Goal: Check status: Check status

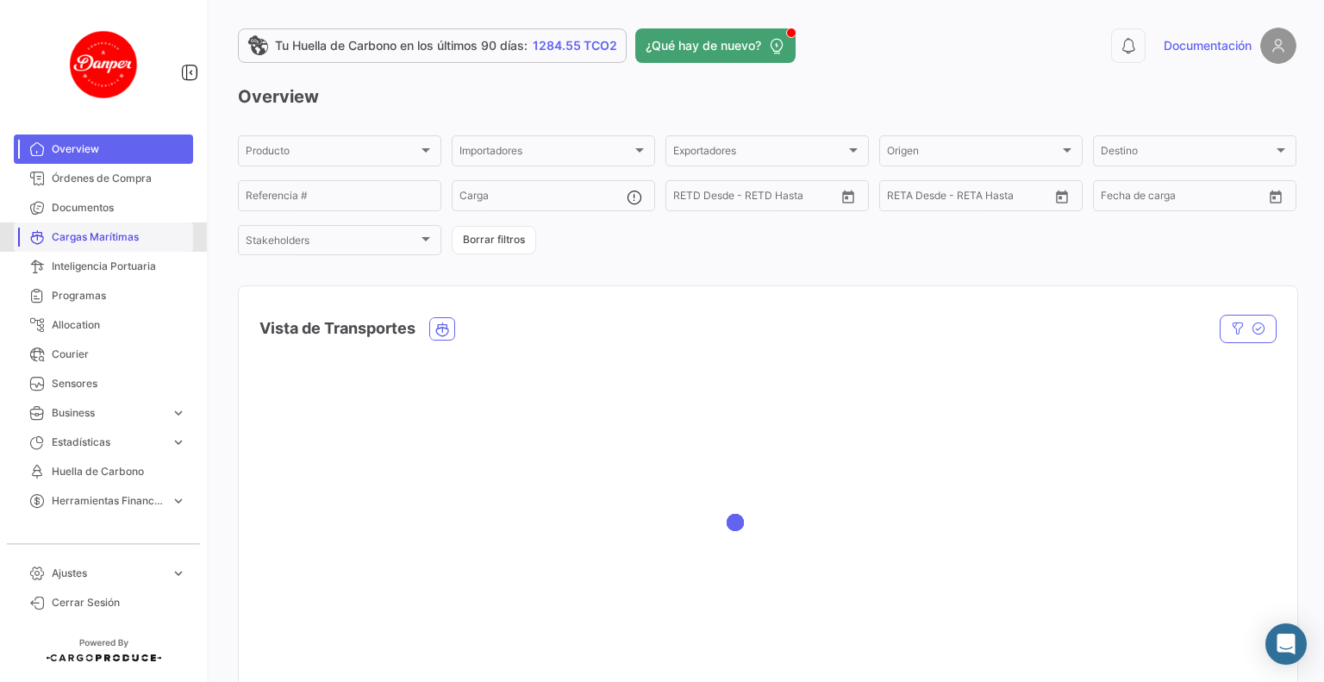
click at [138, 240] on span "Cargas Marítimas" at bounding box center [119, 237] width 134 height 16
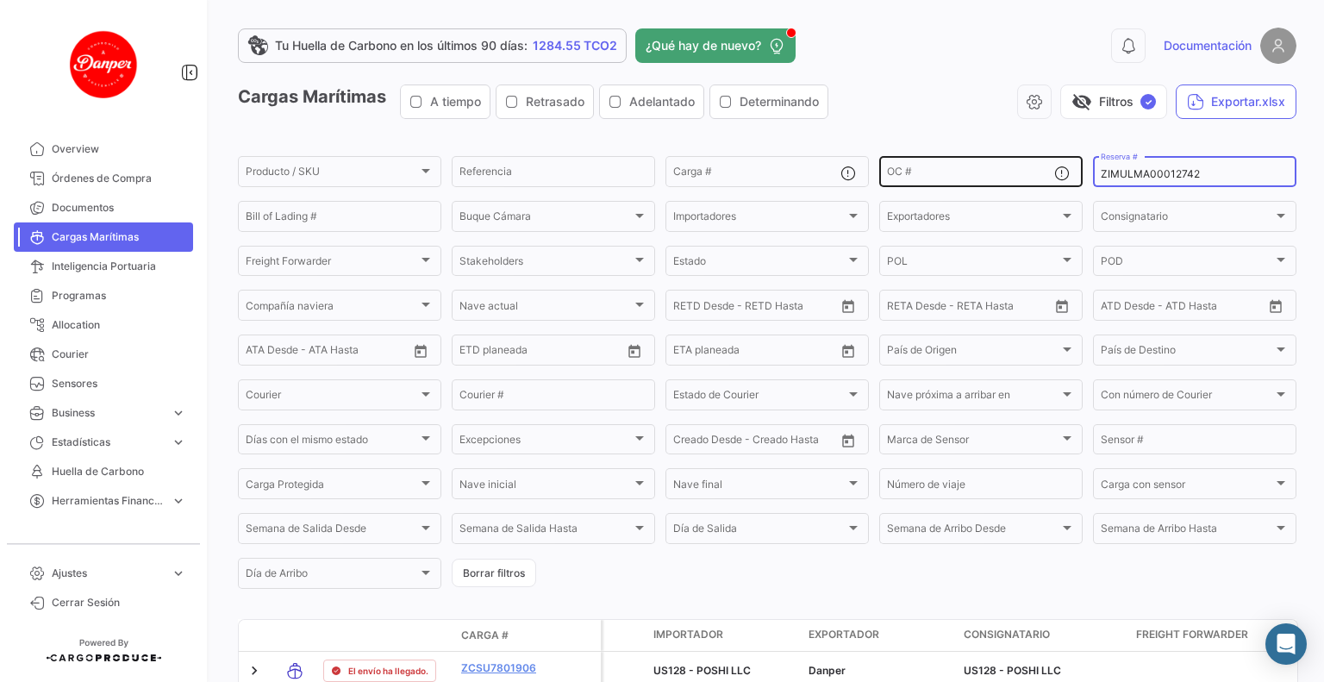
drag, startPoint x: 1189, startPoint y: 174, endPoint x: 960, endPoint y: 172, distance: 228.4
click at [0, 0] on div "Producto / SKU Producto / SKU Referencia Carga # OC # ZIMULMA00012742 Reserva #…" at bounding box center [0, 0] width 0 height 0
paste input "EBKG1410307"
type input "EBKG14103072"
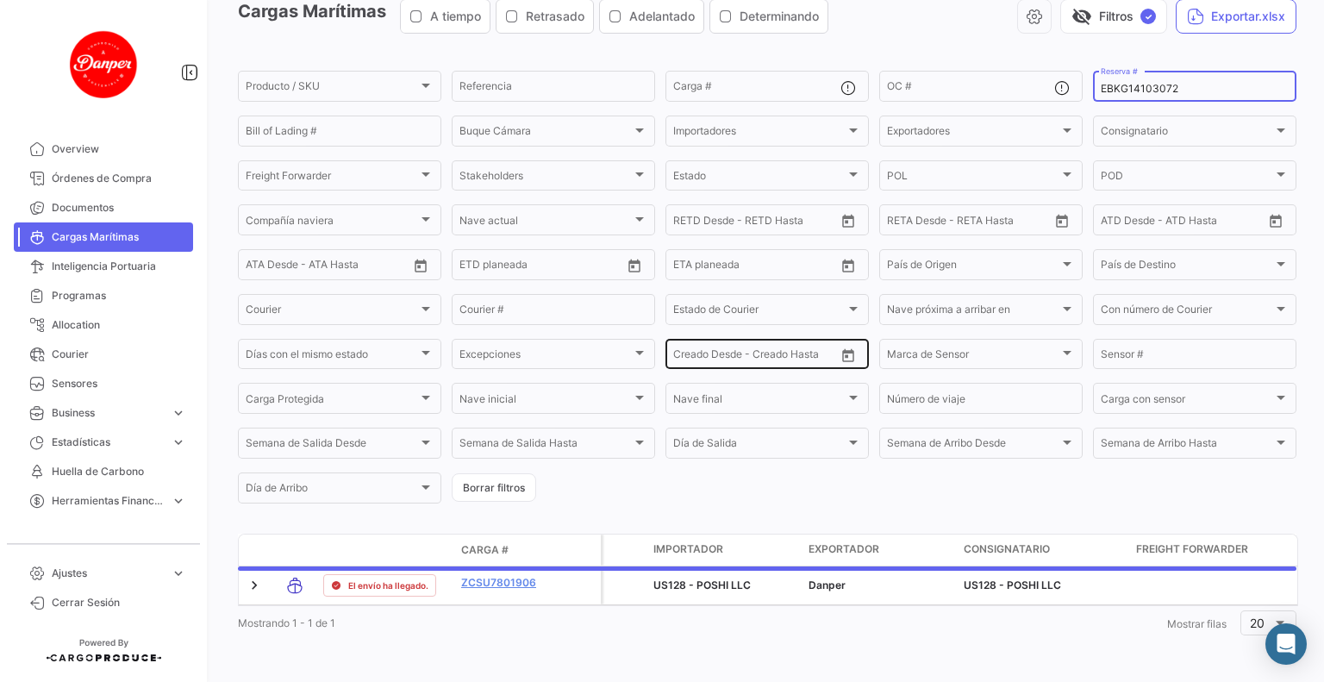
scroll to position [108, 0]
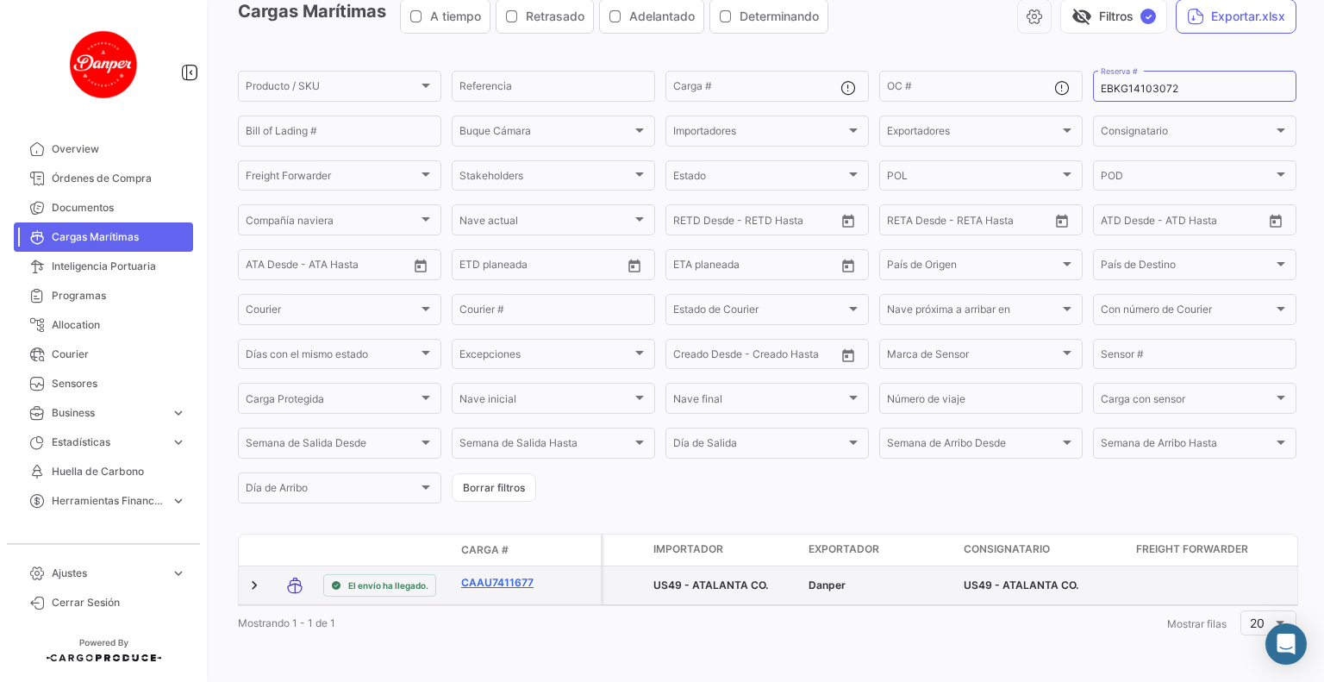
click at [472, 575] on link "CAAU7411677" at bounding box center [506, 583] width 90 height 16
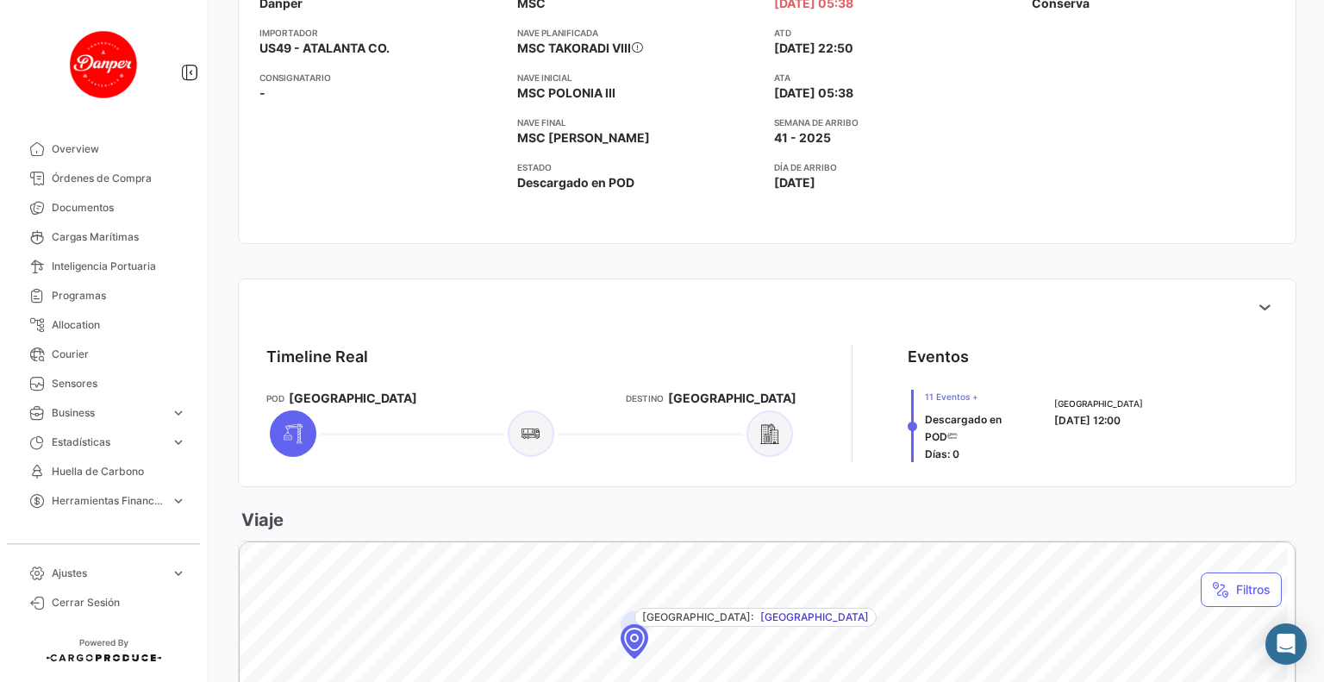
scroll to position [420, 0]
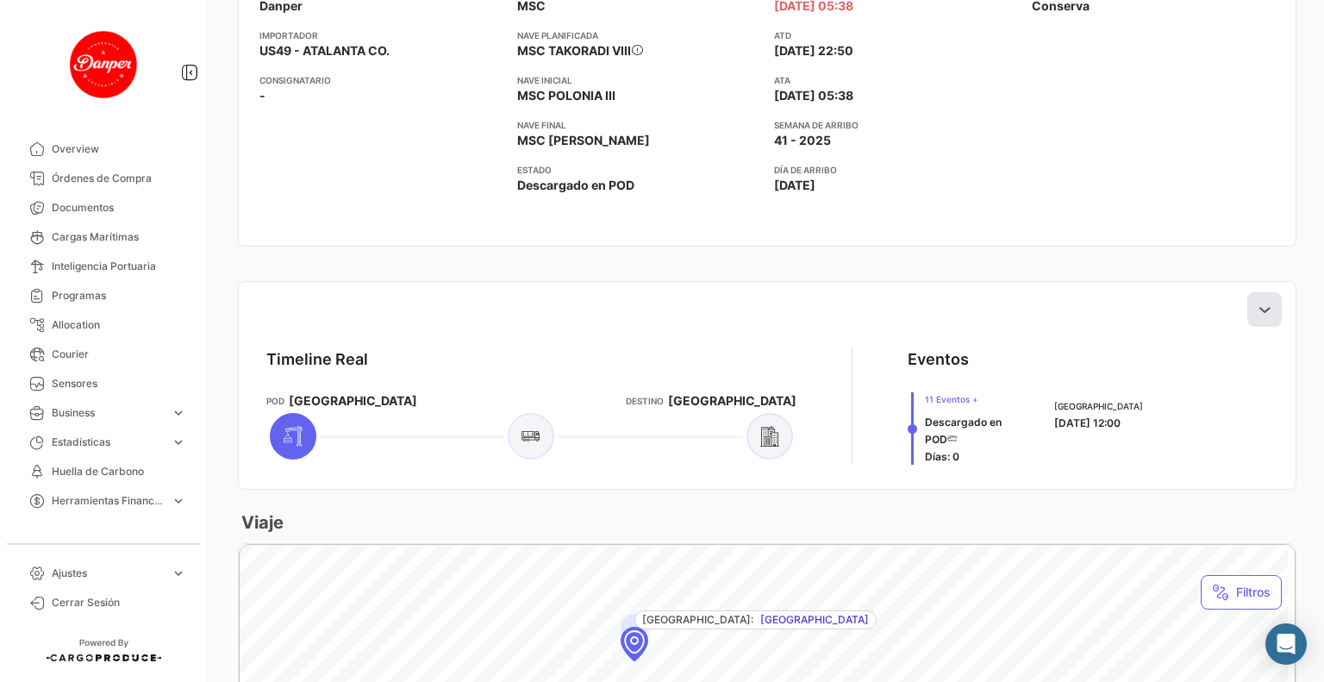
click at [1261, 309] on icon at bounding box center [1264, 309] width 17 height 17
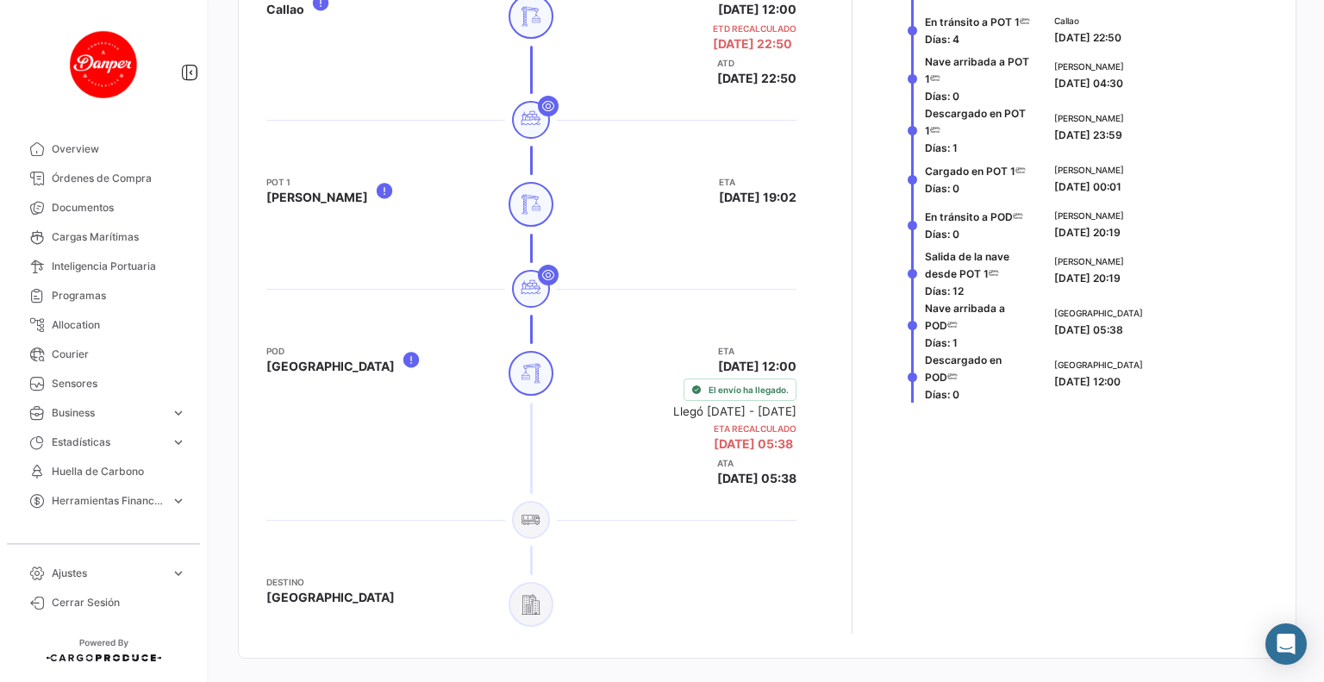
scroll to position [1023, 0]
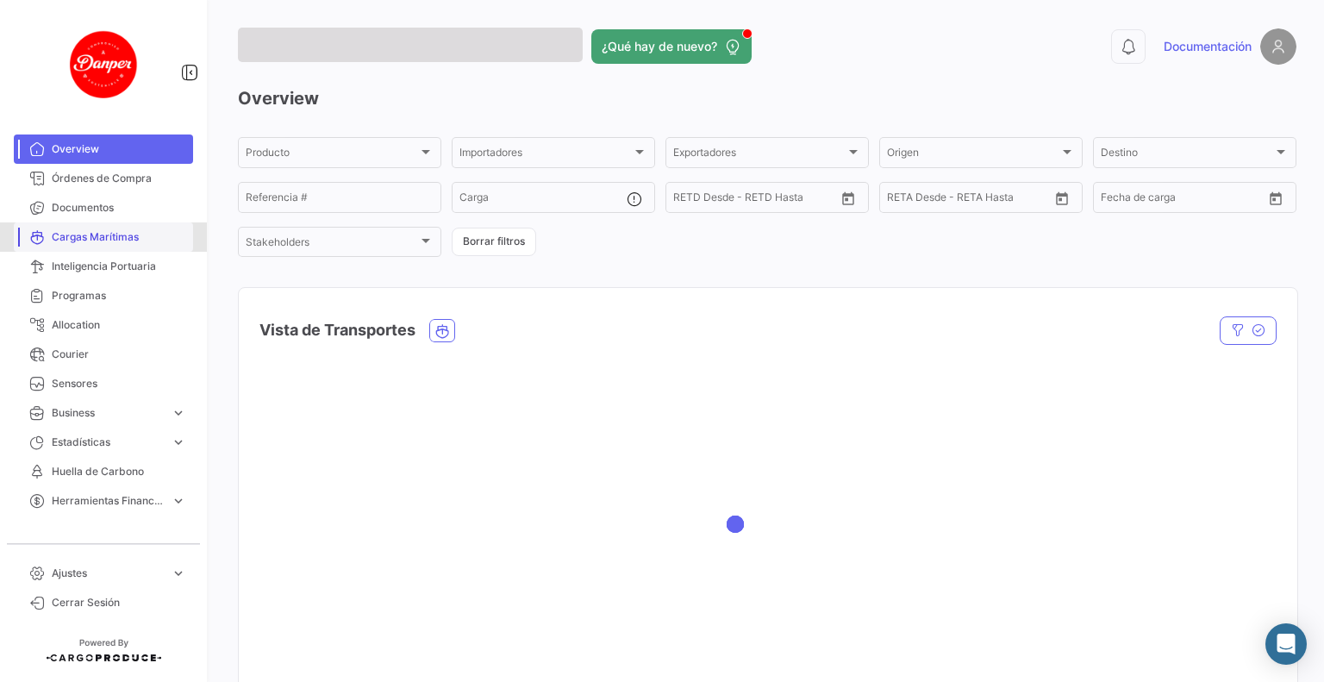
click at [94, 245] on link "Cargas Marítimas" at bounding box center [103, 236] width 179 height 29
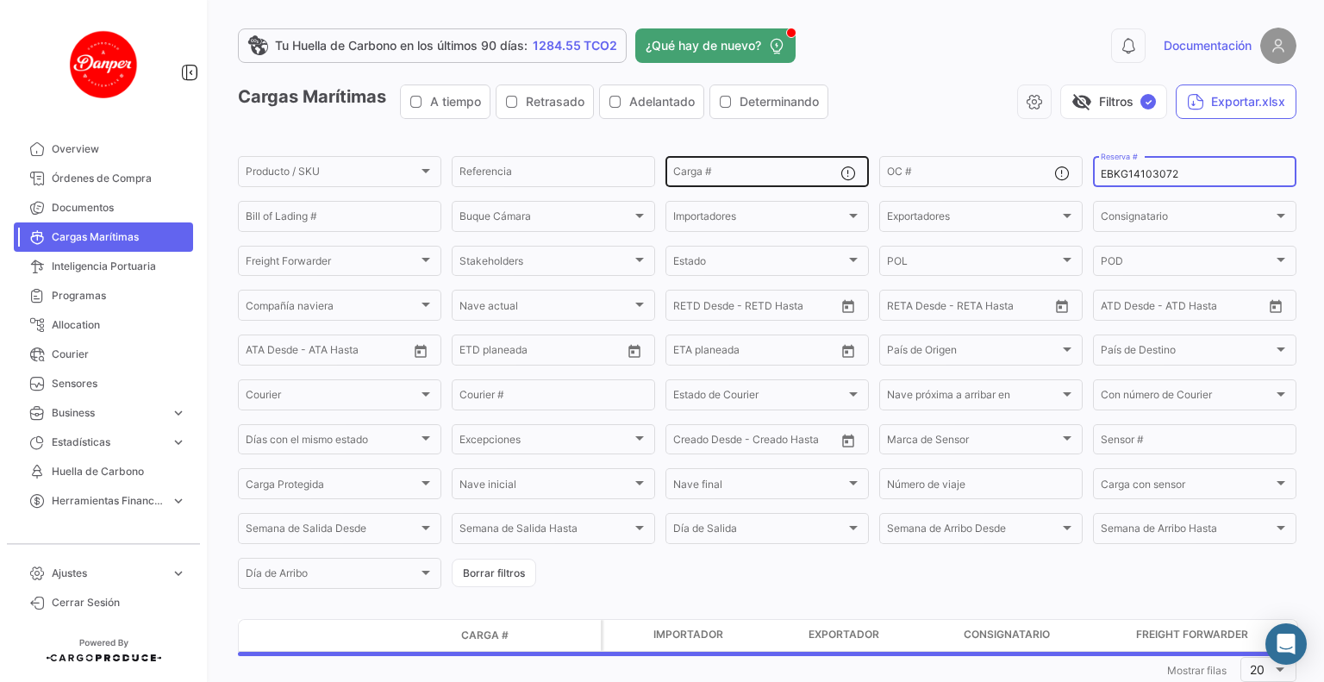
drag, startPoint x: 1172, startPoint y: 173, endPoint x: 768, endPoint y: 174, distance: 404.3
click at [0, 0] on div "Producto / SKU Producto / SKU Referencia Carga # OC # EBKG14103072 Reserva # Bi…" at bounding box center [0, 0] width 0 height 0
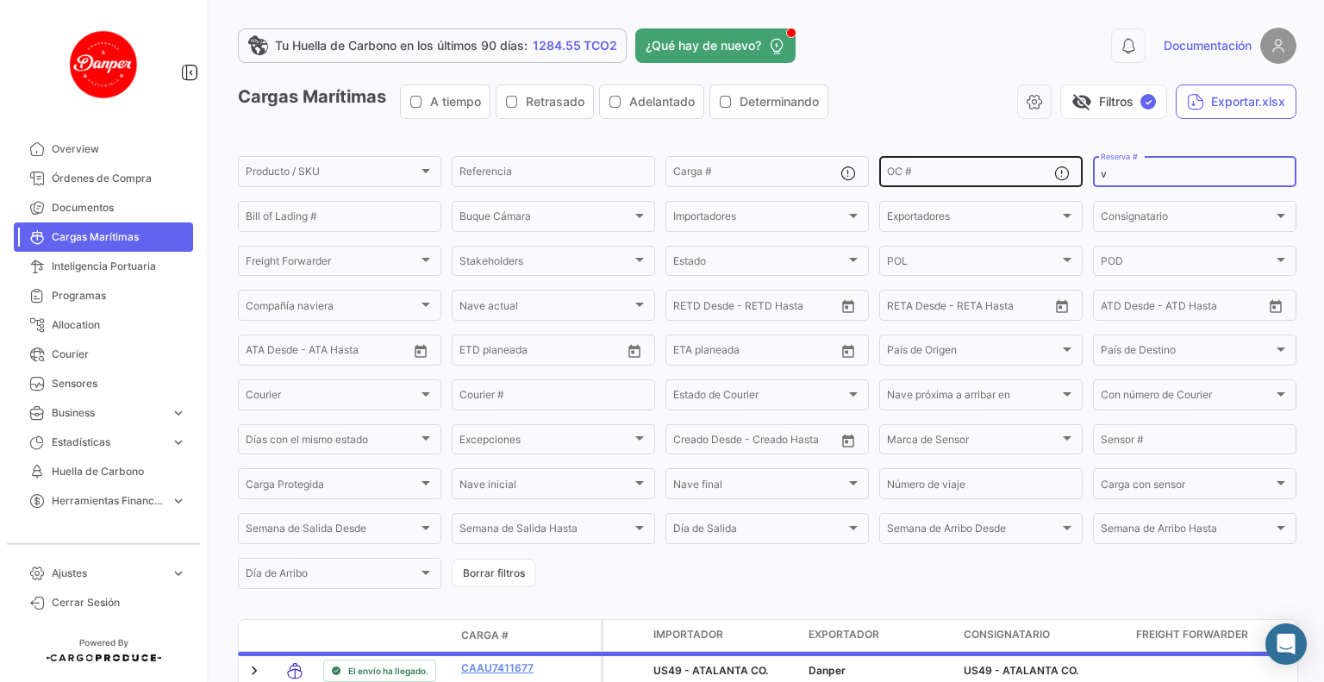
drag, startPoint x: 1004, startPoint y: 168, endPoint x: 977, endPoint y: 170, distance: 27.6
click at [0, 0] on div "Producto / SKU Producto / SKU Referencia Carga # OC # v Reserva # Bill of Ladin…" at bounding box center [0, 0] width 0 height 0
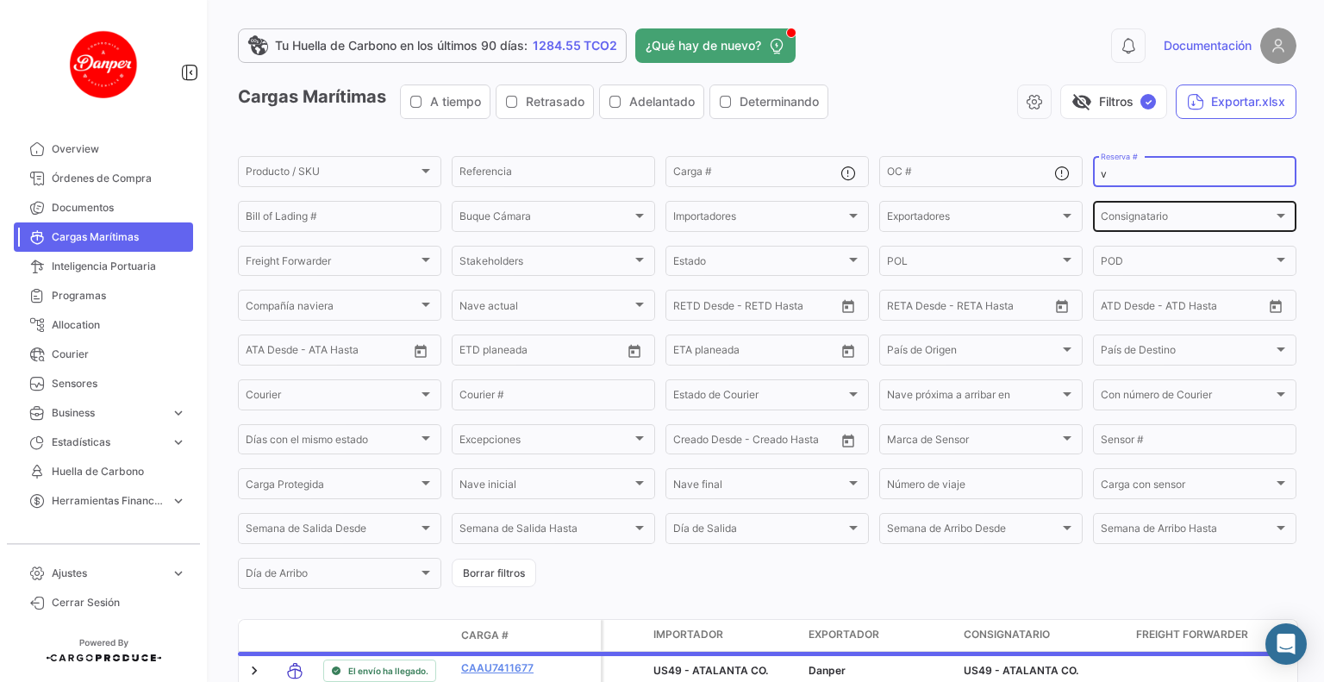
paste input "MAEU258893622"
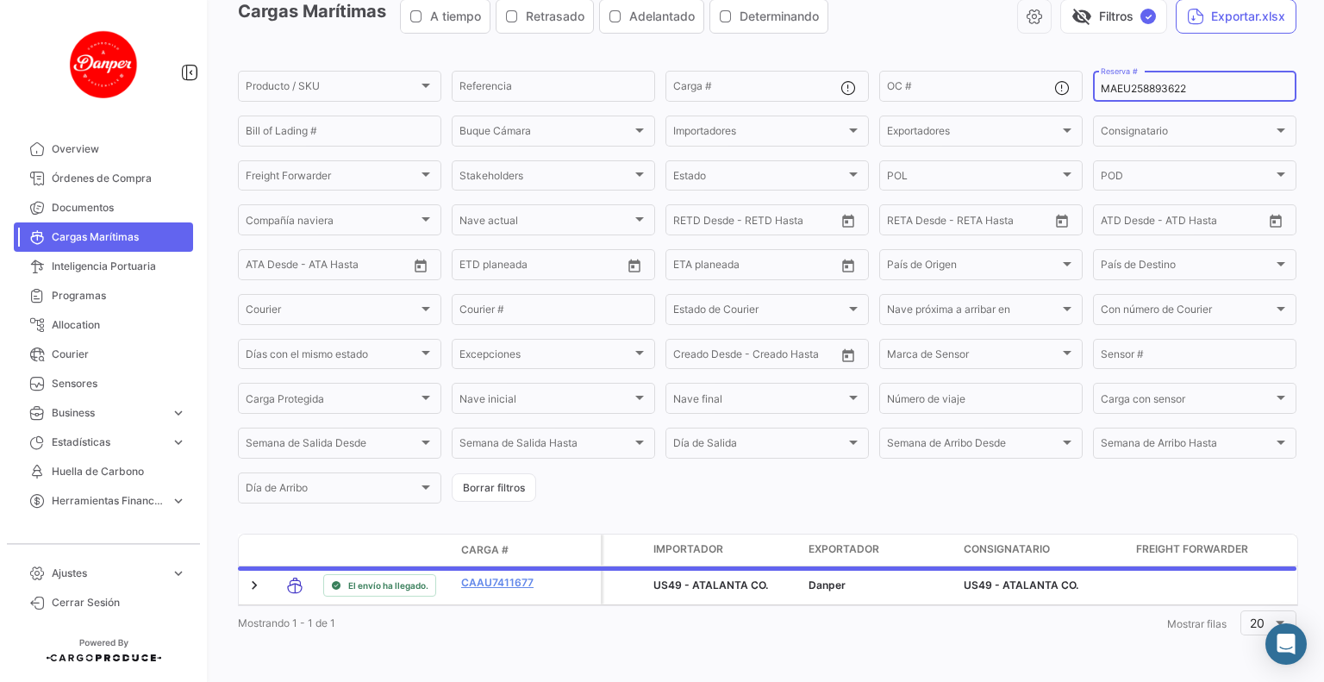
scroll to position [92, 0]
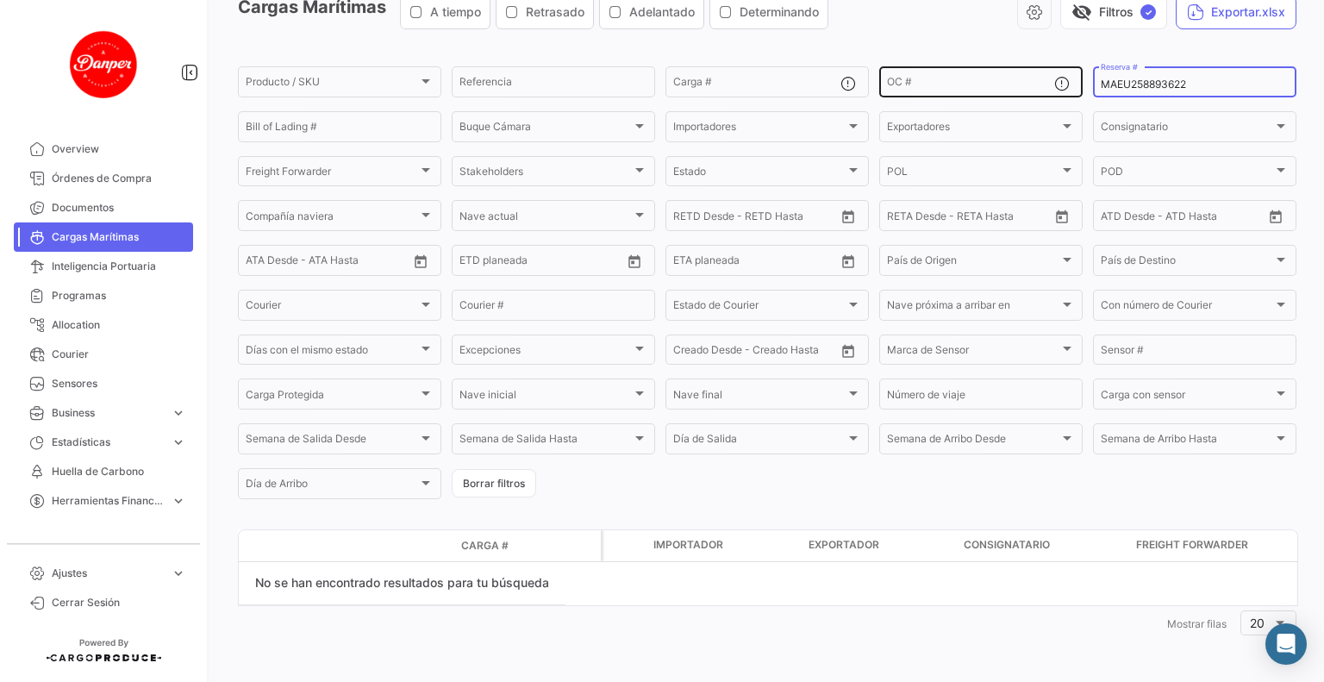
drag, startPoint x: 1118, startPoint y: 81, endPoint x: 927, endPoint y: 82, distance: 190.5
click at [0, 0] on div "Producto / SKU Producto / SKU Referencia Carga # OC # MAEU258893622 Reserva # B…" at bounding box center [0, 0] width 0 height 0
type input "258893622"
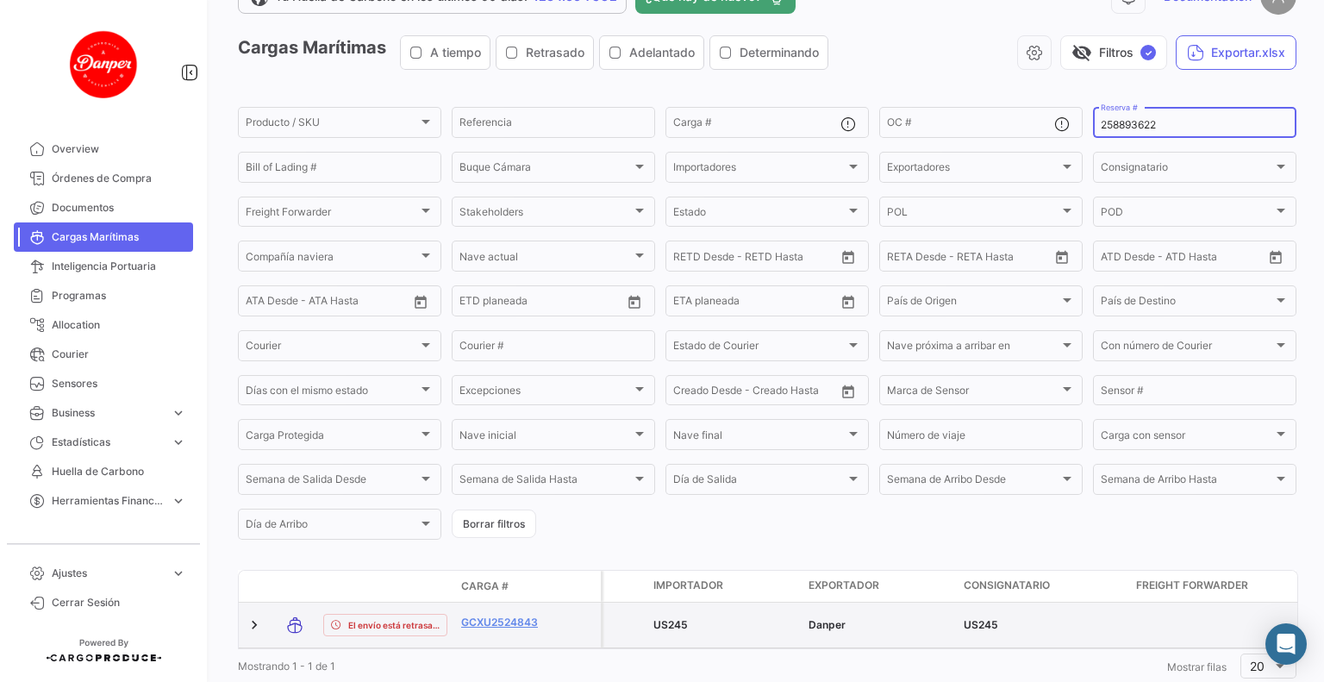
scroll to position [101, 0]
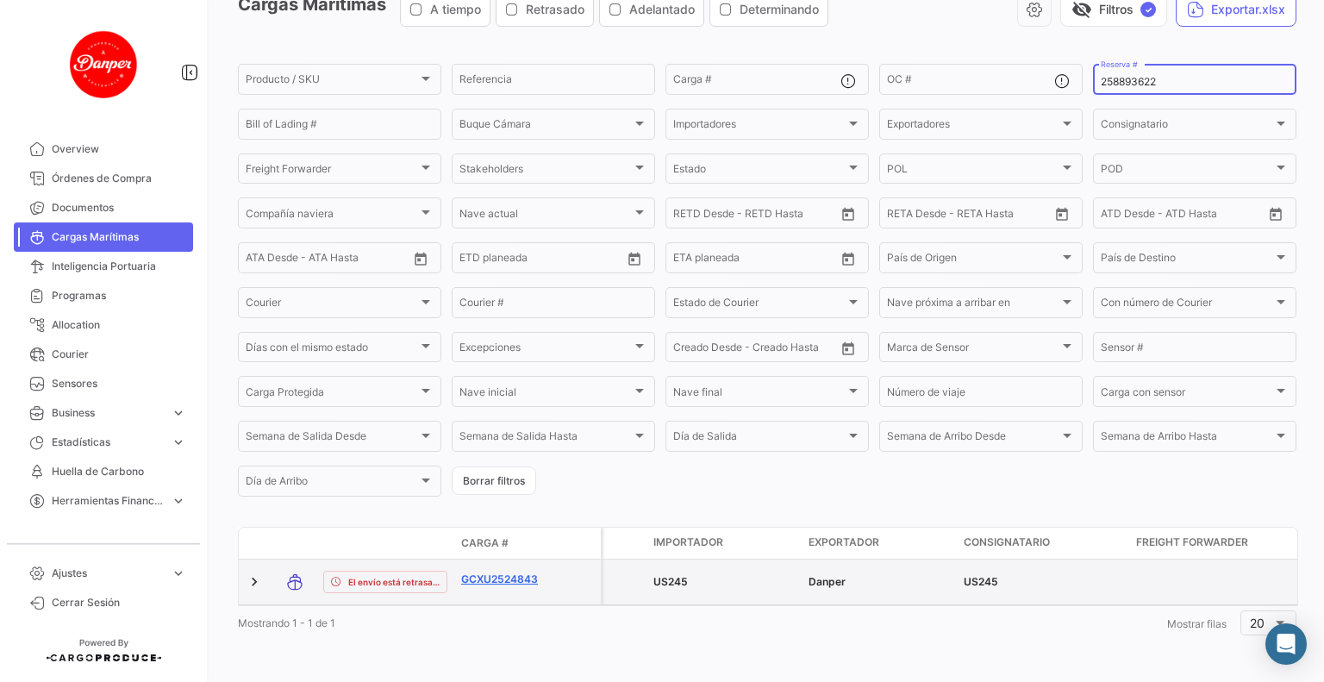
click at [489, 575] on link "GCXU2524843" at bounding box center [506, 579] width 90 height 16
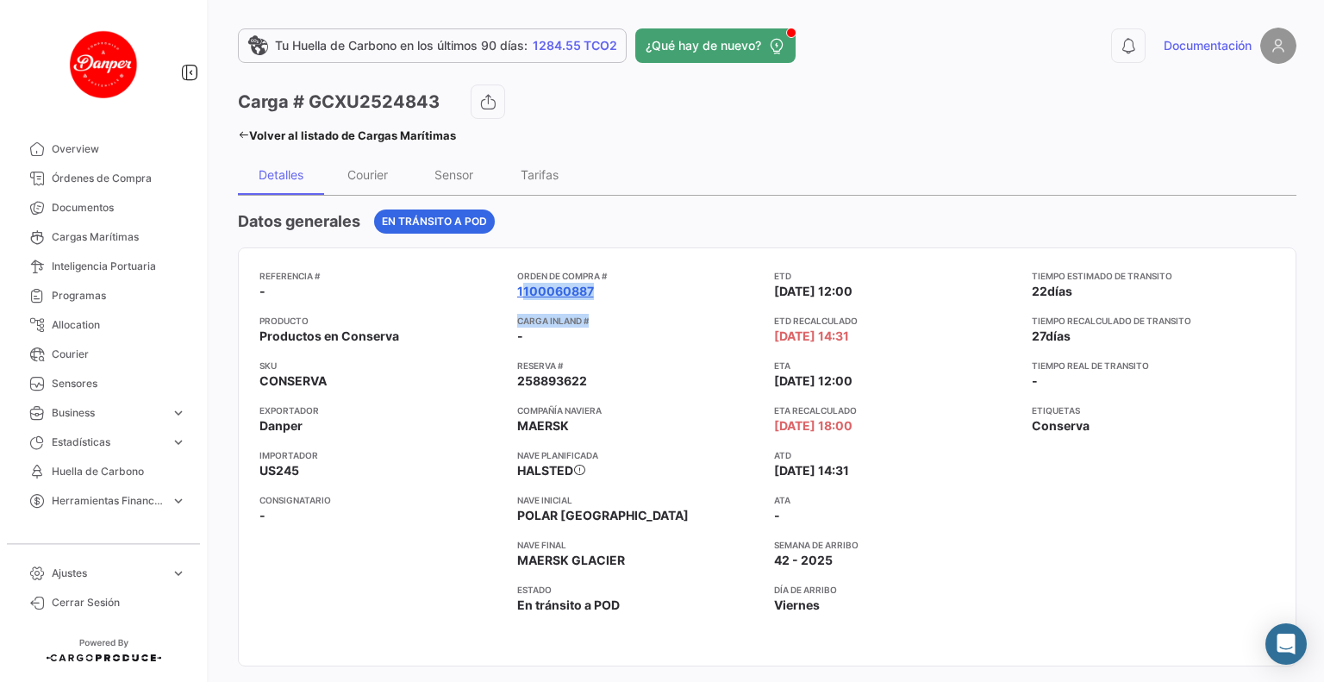
drag, startPoint x: 612, startPoint y: 300, endPoint x: 529, endPoint y: 293, distance: 83.0
click at [519, 293] on div "Orden de Compra # 1100060887 Carga inland # - Reserva # 258893622 Compañía navi…" at bounding box center [639, 457] width 244 height 376
drag, startPoint x: 617, startPoint y: 293, endPoint x: 607, endPoint y: 290, distance: 10.9
click at [617, 293] on app-card-info-value "1100060887" at bounding box center [639, 291] width 244 height 17
drag, startPoint x: 603, startPoint y: 289, endPoint x: 514, endPoint y: 296, distance: 89.1
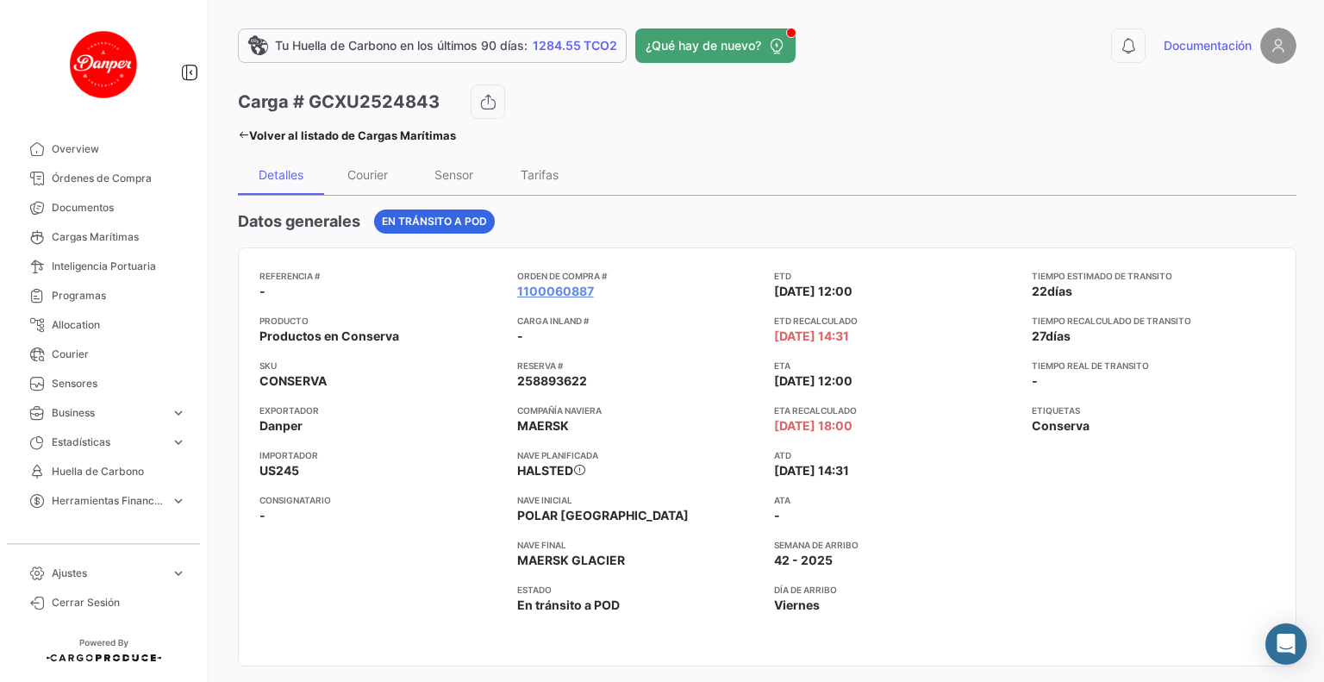
click at [514, 296] on div "Referencia # - Producto Productos en Conserva SKU CONSERVA Exportador Danper Im…" at bounding box center [766, 457] width 1015 height 376
click at [116, 254] on link "Inteligencia Portuaria" at bounding box center [103, 266] width 179 height 29
click at [118, 244] on span "Cargas Marítimas" at bounding box center [119, 237] width 134 height 16
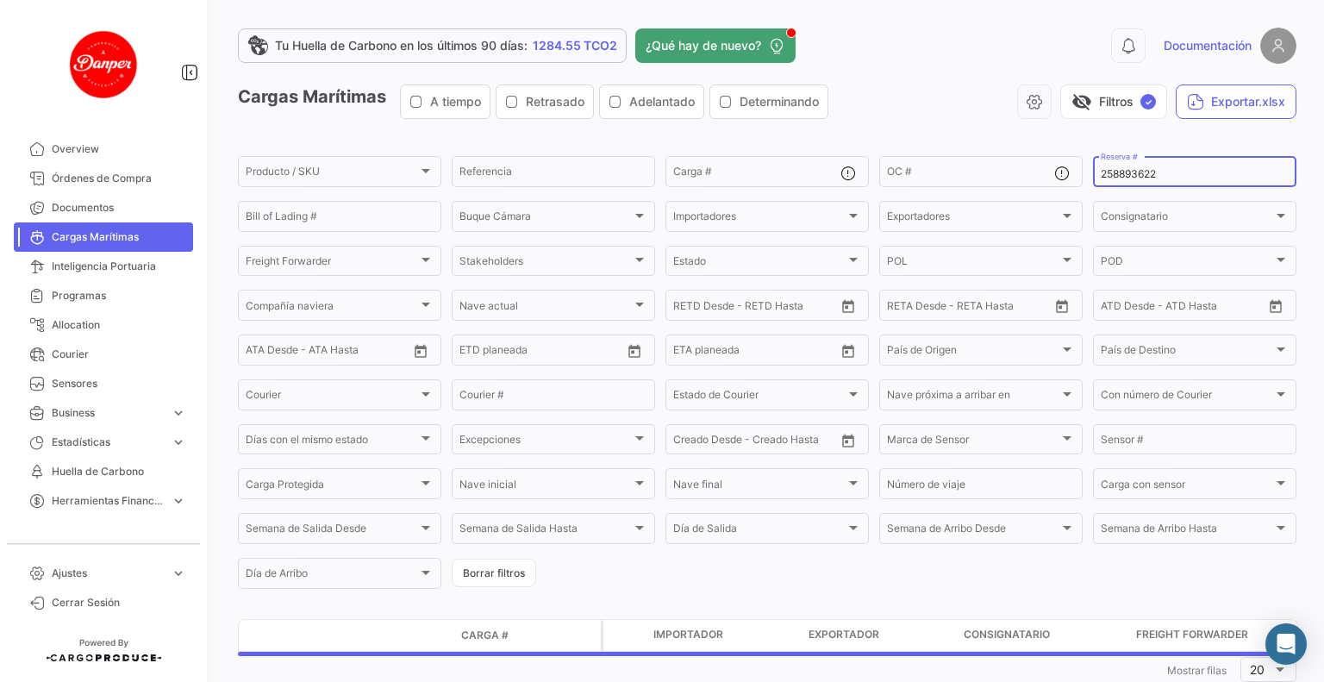
drag, startPoint x: 1128, startPoint y: 161, endPoint x: 917, endPoint y: 190, distance: 213.2
click at [0, 0] on div "Producto / SKU Producto / SKU Referencia Carga # OC # 258893622 Reserva # Bill …" at bounding box center [0, 0] width 0 height 0
paste input "73"
type input "258893673"
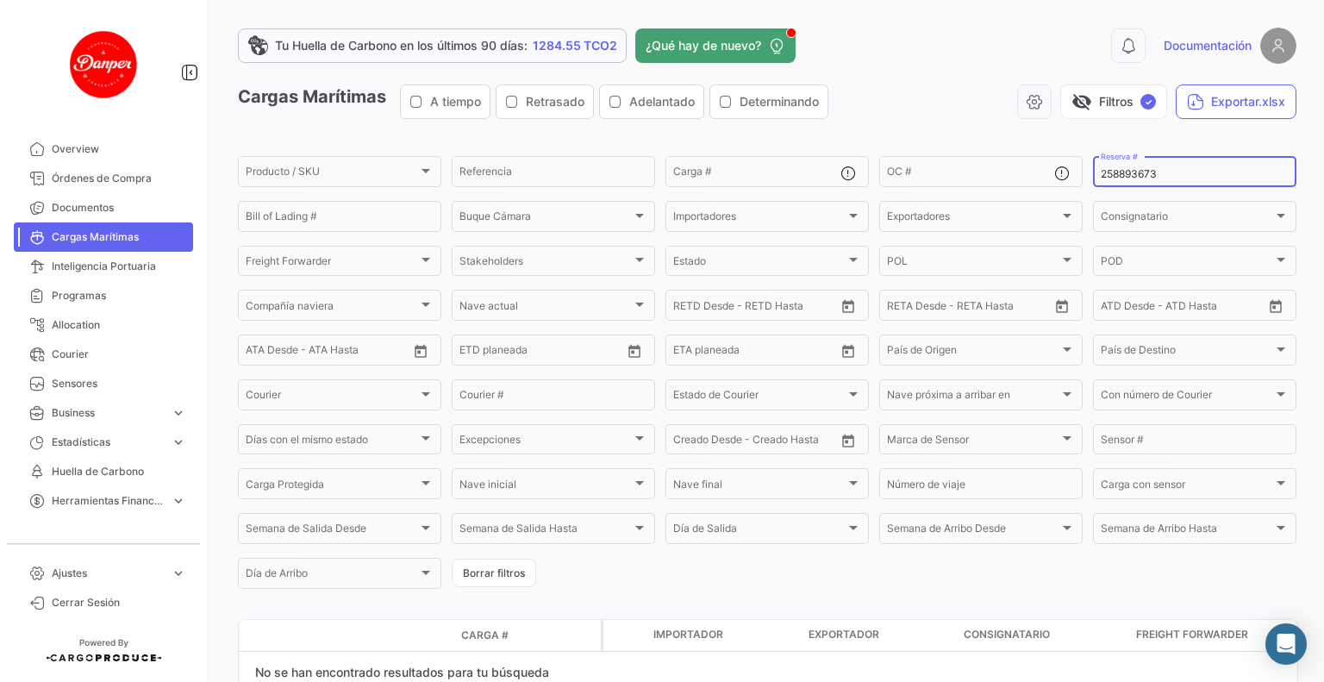
click at [1155, 172] on input "258893673" at bounding box center [1195, 174] width 188 height 12
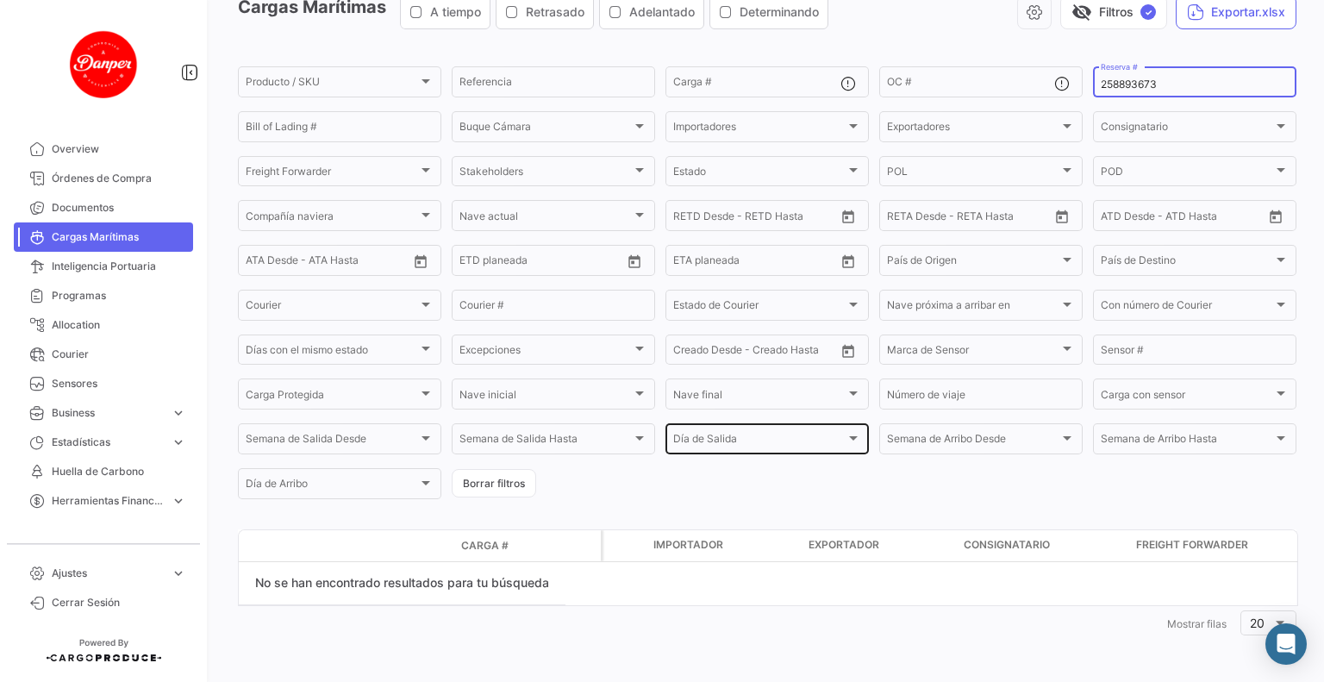
scroll to position [92, 0]
